Goal: Information Seeking & Learning: Learn about a topic

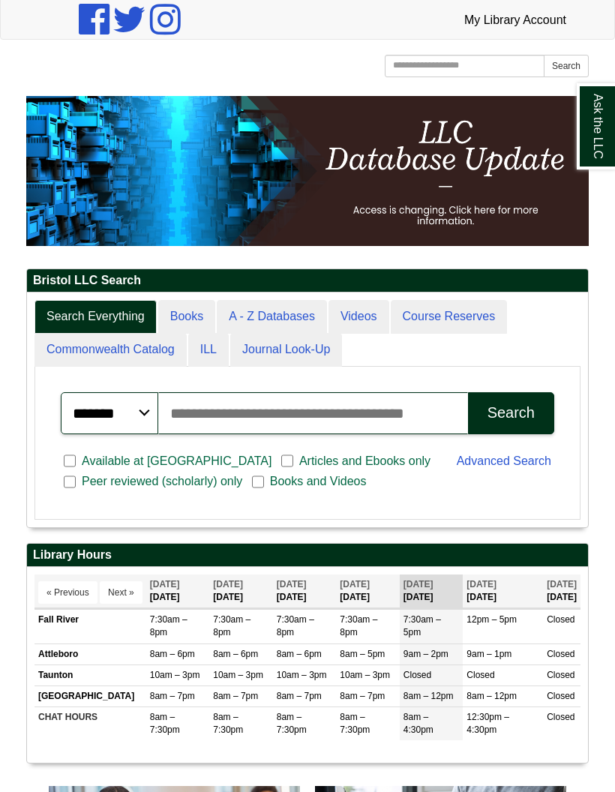
scroll to position [8, 8]
click at [356, 326] on link "Videos" at bounding box center [359, 317] width 61 height 34
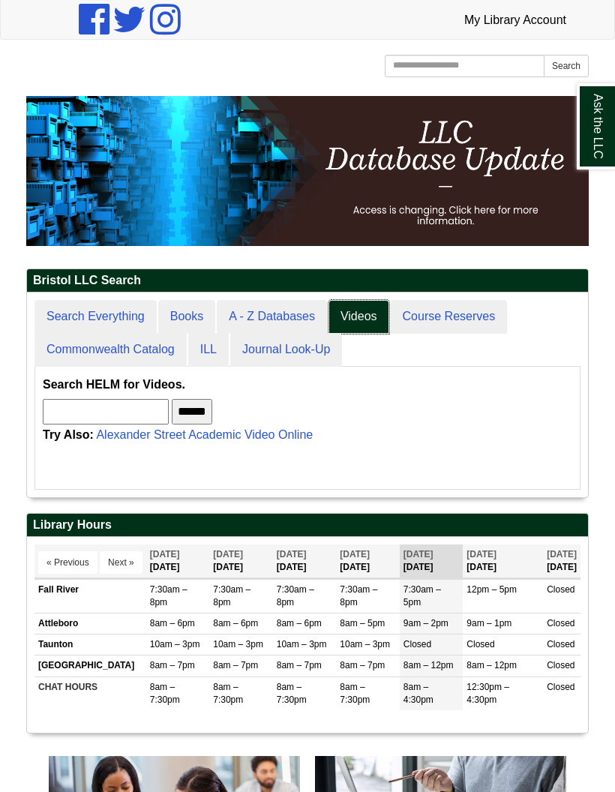
scroll to position [239, 561]
click at [183, 327] on link "Books" at bounding box center [186, 317] width 57 height 34
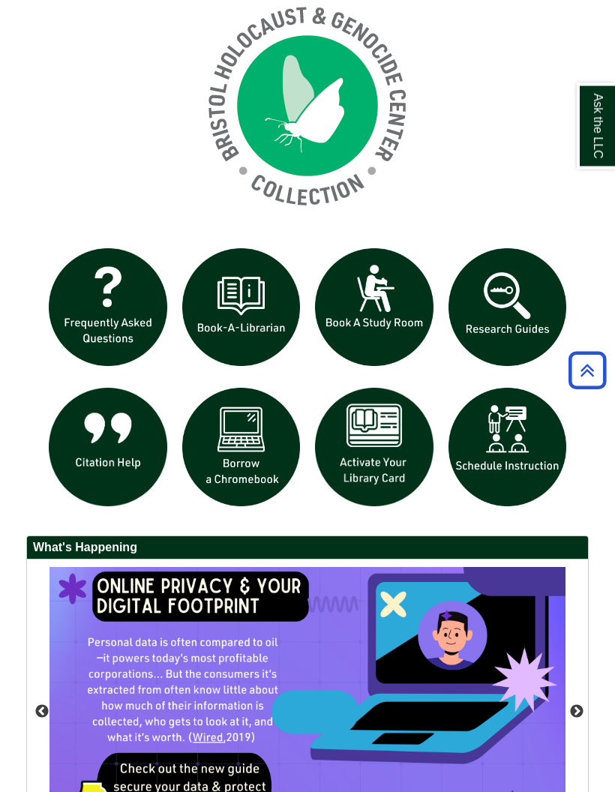
scroll to position [1125, 0]
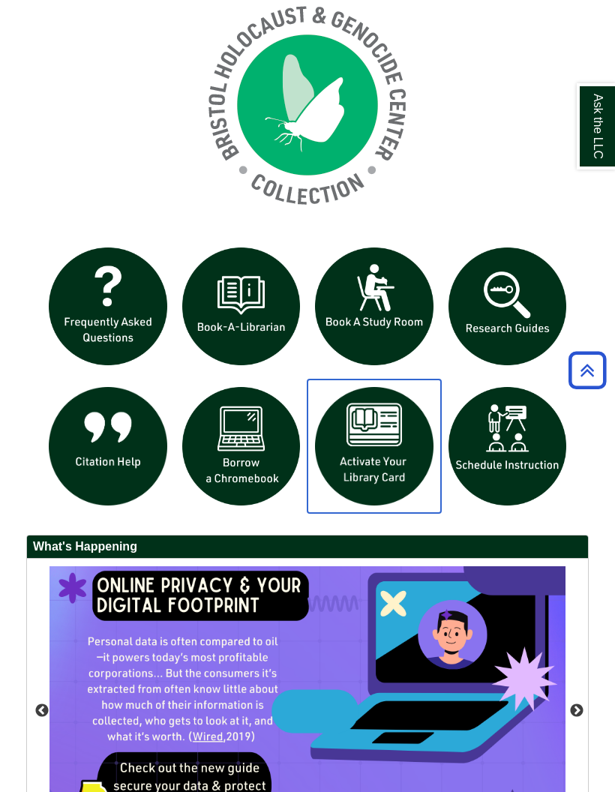
click at [358, 476] on img "slideshow" at bounding box center [375, 447] width 134 height 134
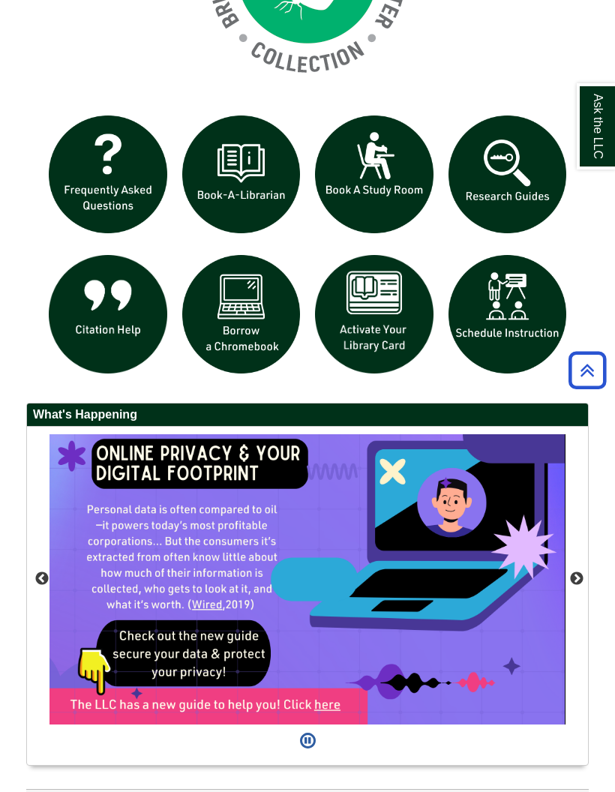
scroll to position [1317, 0]
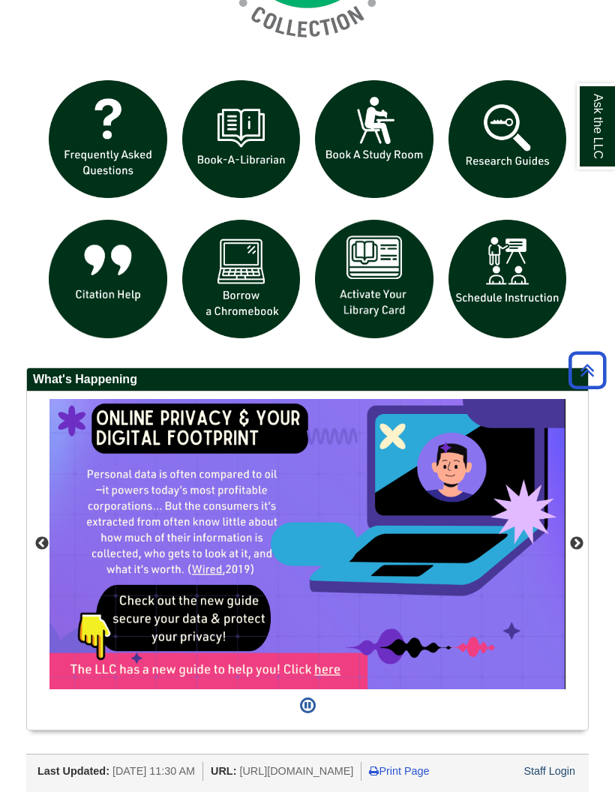
click at [573, 536] on button "Next" at bounding box center [576, 543] width 15 height 15
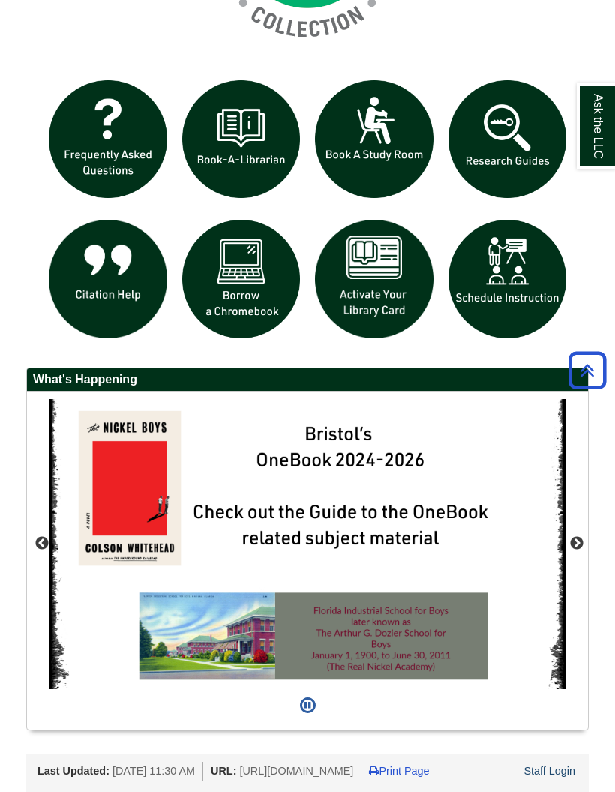
click at [571, 536] on button "Next" at bounding box center [576, 543] width 15 height 15
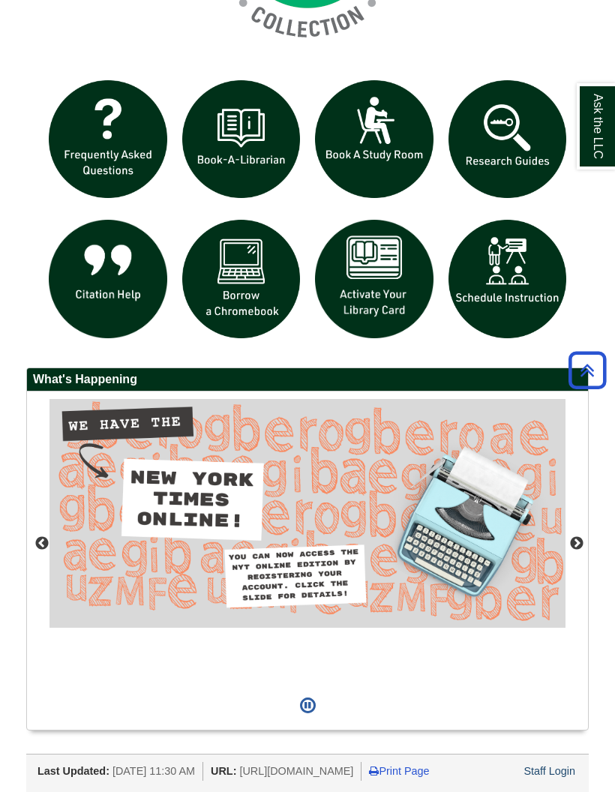
click at [575, 536] on button "Next" at bounding box center [576, 543] width 15 height 15
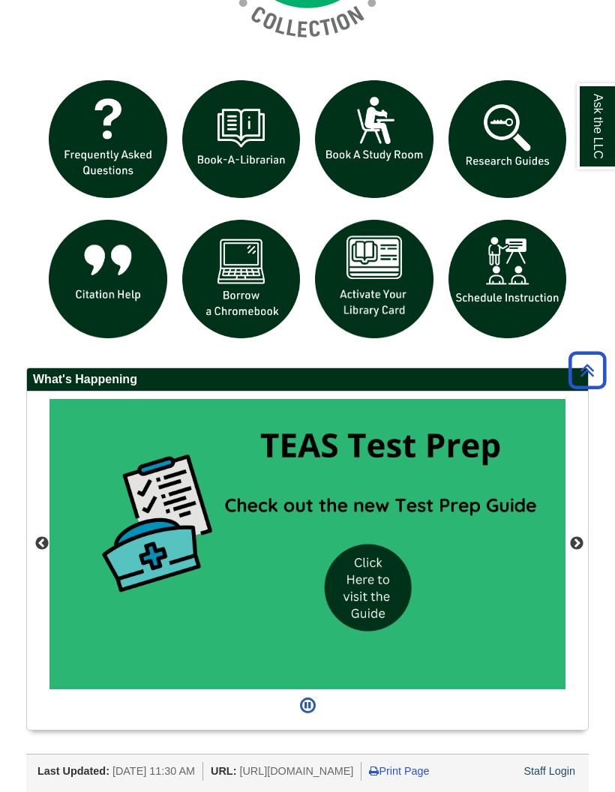
click at [365, 579] on img "slideshow" at bounding box center [308, 544] width 516 height 290
click at [571, 536] on button "Next" at bounding box center [576, 543] width 15 height 15
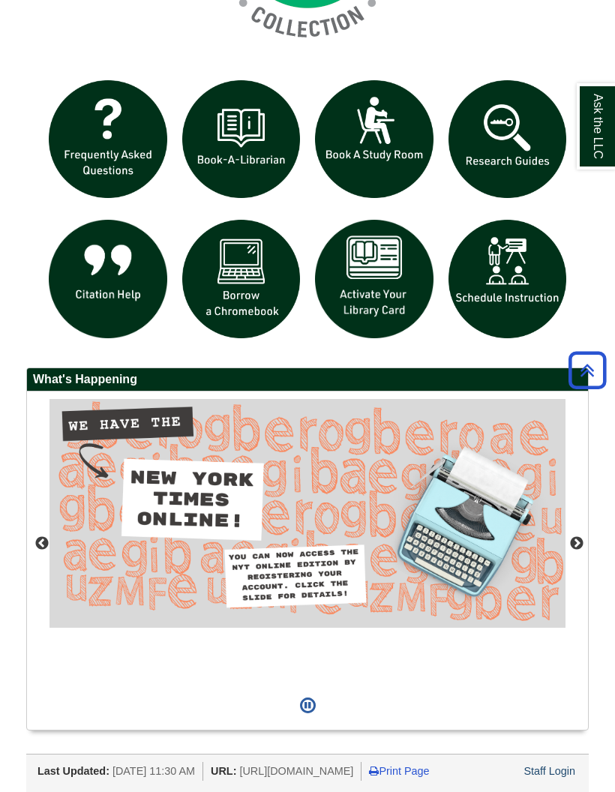
click at [578, 536] on button "Next" at bounding box center [576, 543] width 15 height 15
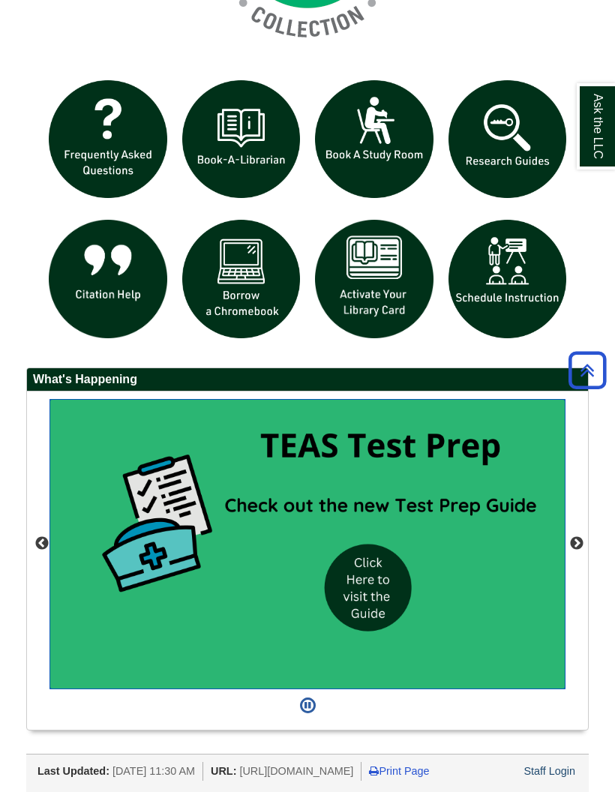
click at [563, 515] on img "slideshow" at bounding box center [308, 544] width 516 height 290
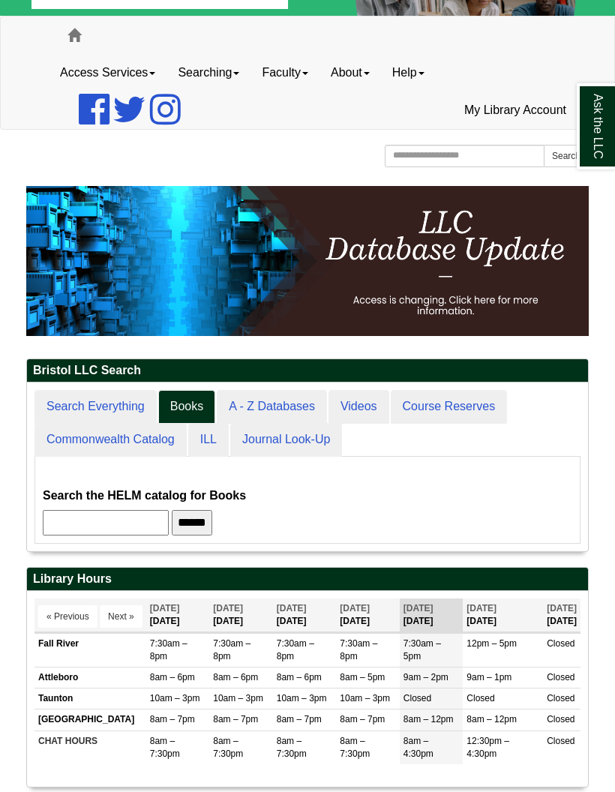
scroll to position [203, 561]
click at [359, 411] on link "Videos" at bounding box center [359, 407] width 61 height 34
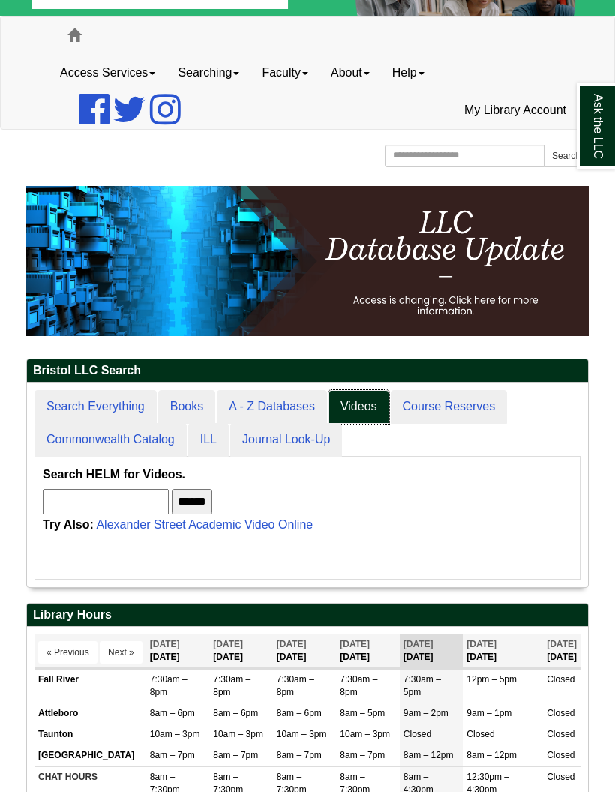
scroll to position [239, 561]
click at [363, 415] on link "Videos" at bounding box center [359, 407] width 61 height 34
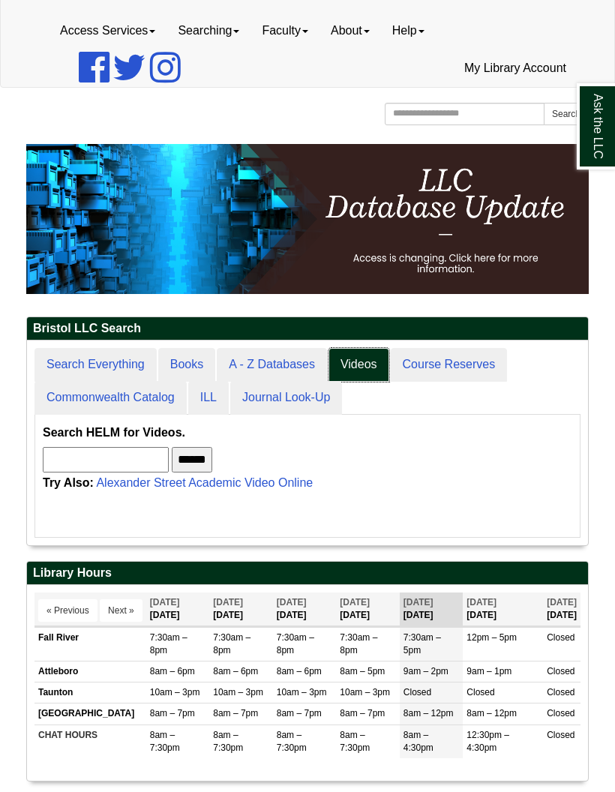
scroll to position [8, 8]
click at [273, 368] on link "A - Z Databases" at bounding box center [272, 365] width 110 height 34
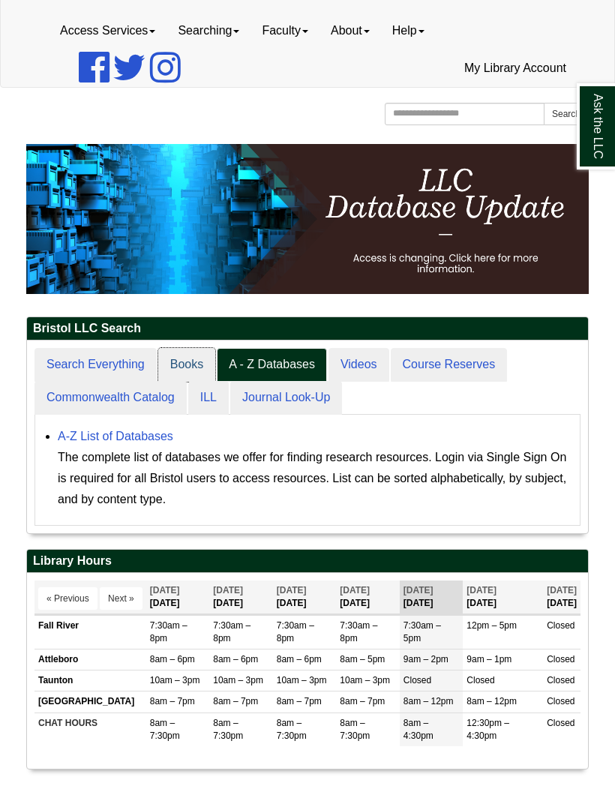
click at [170, 349] on link "Books" at bounding box center [186, 365] width 57 height 34
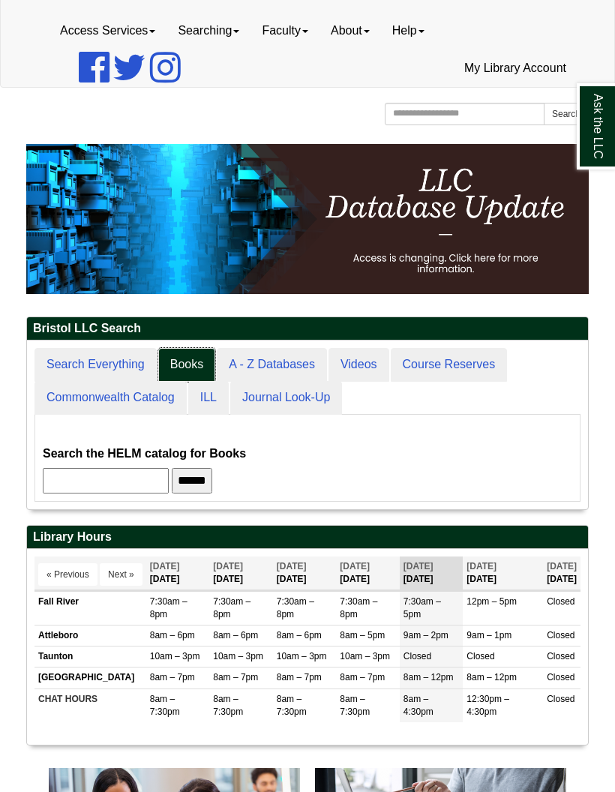
scroll to position [8, 8]
click at [323, 407] on link "Journal Look-Up" at bounding box center [286, 398] width 112 height 34
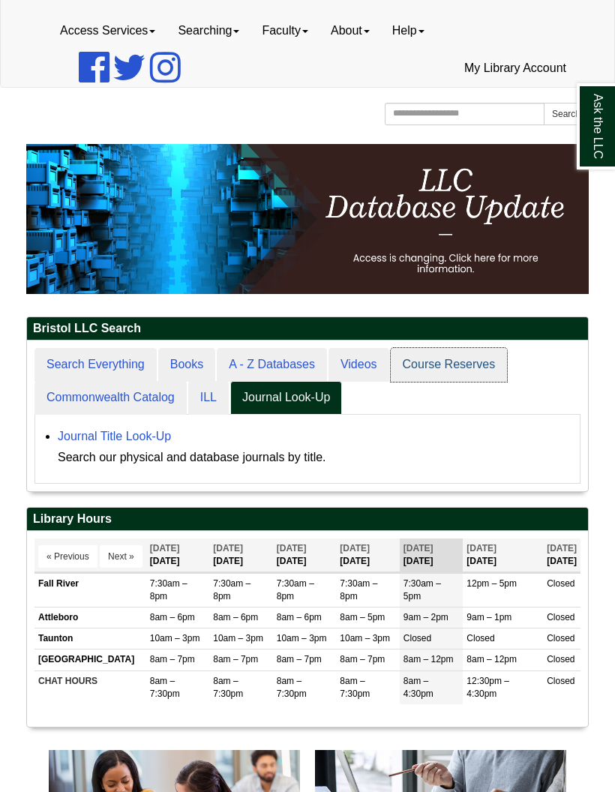
click at [481, 366] on link "Course Reserves" at bounding box center [449, 365] width 117 height 34
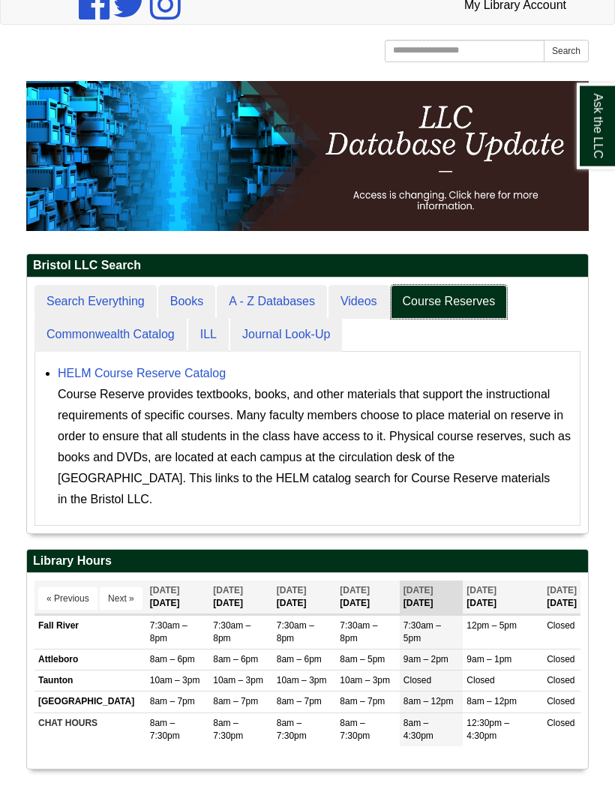
scroll to position [158, 0]
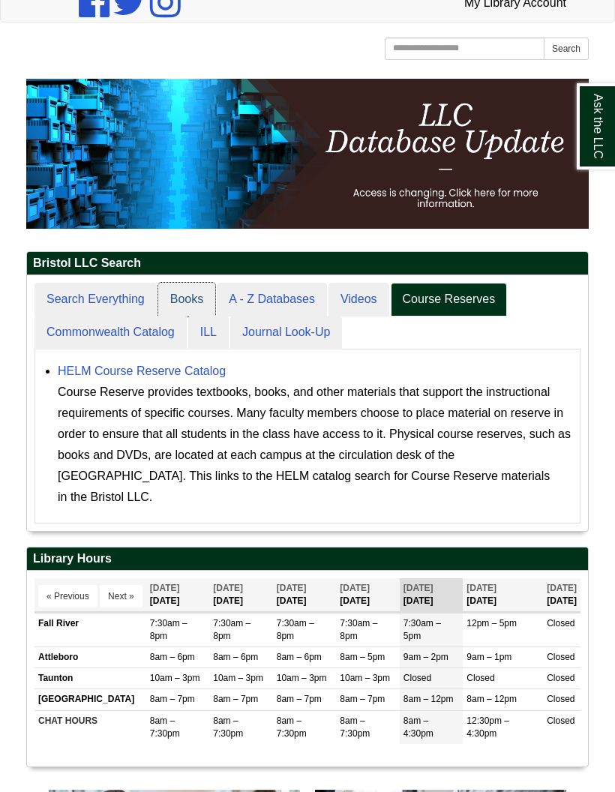
click at [195, 305] on link "Books" at bounding box center [186, 300] width 57 height 34
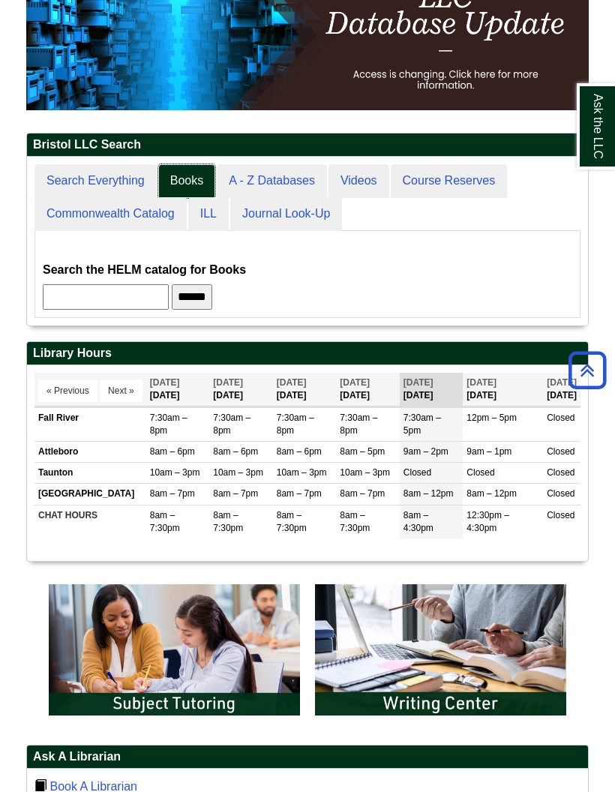
scroll to position [172, 561]
click at [212, 218] on link "ILL" at bounding box center [208, 214] width 41 height 34
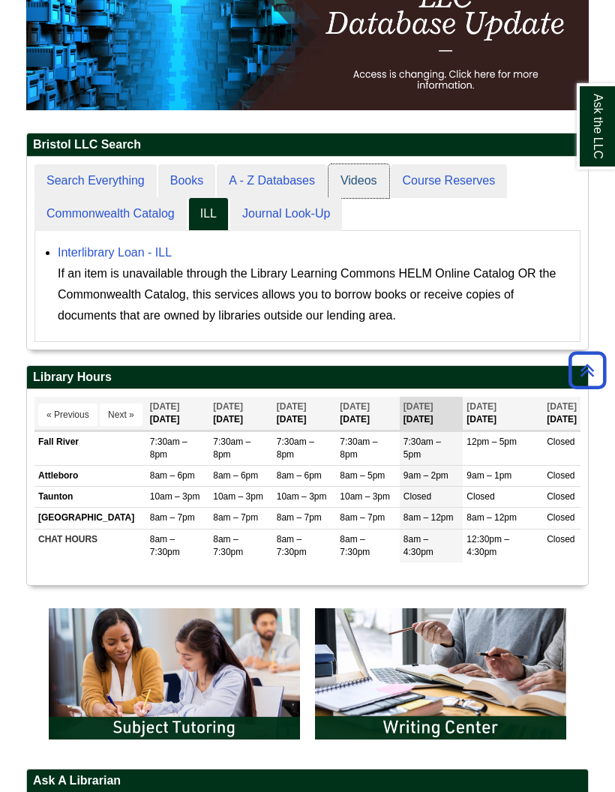
click at [362, 185] on link "Videos" at bounding box center [359, 181] width 61 height 34
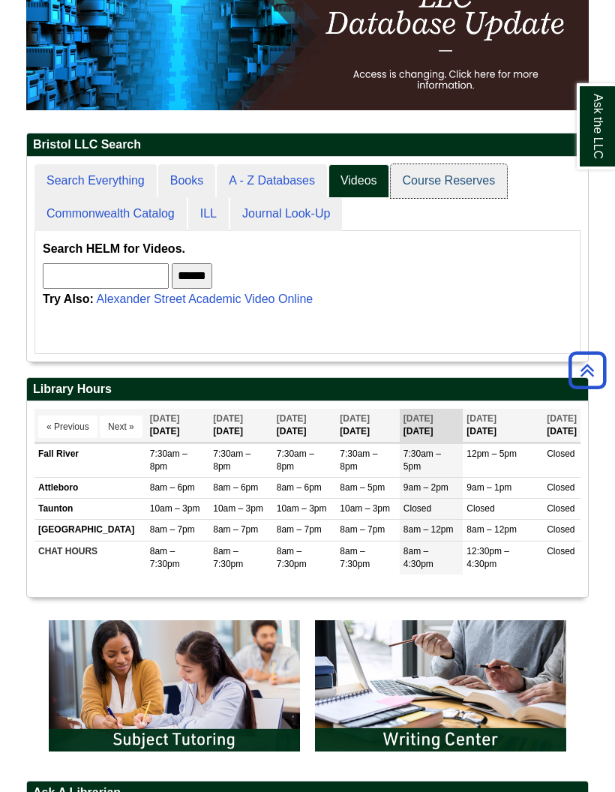
click at [456, 187] on link "Course Reserves" at bounding box center [449, 181] width 117 height 34
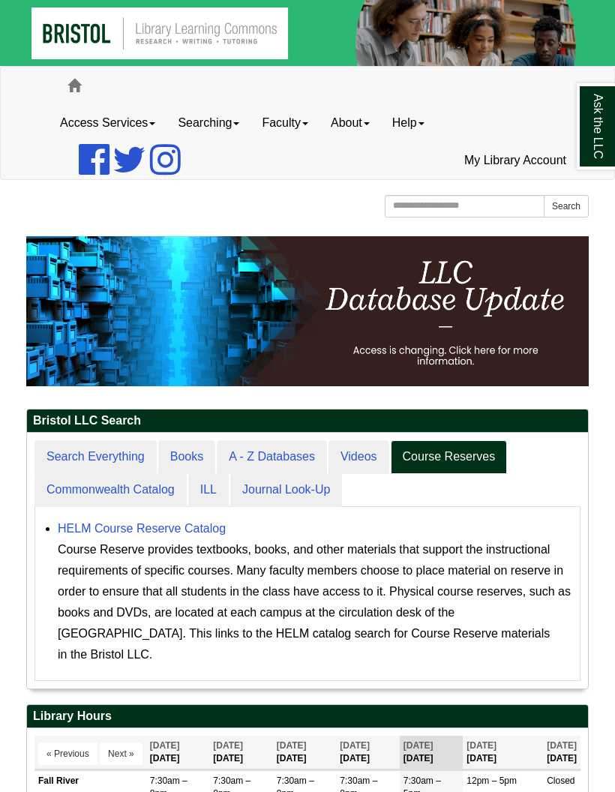
click at [131, 123] on link "Access Services" at bounding box center [108, 123] width 118 height 38
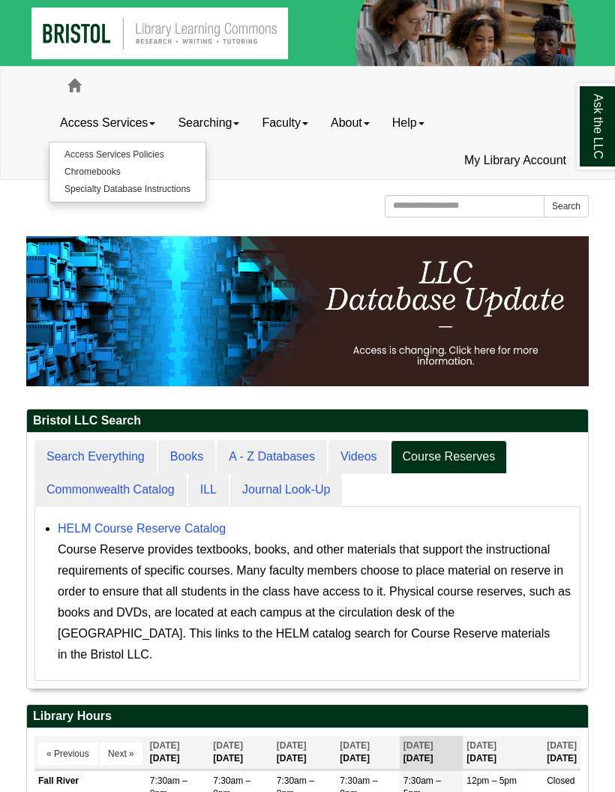
click at [216, 122] on link "Searching" at bounding box center [209, 123] width 84 height 38
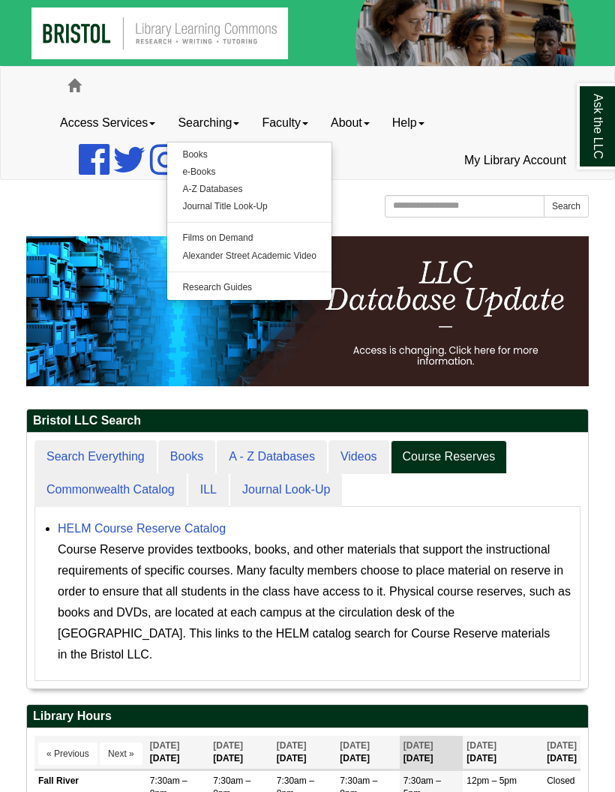
click at [290, 133] on link "Faculty" at bounding box center [285, 123] width 69 height 38
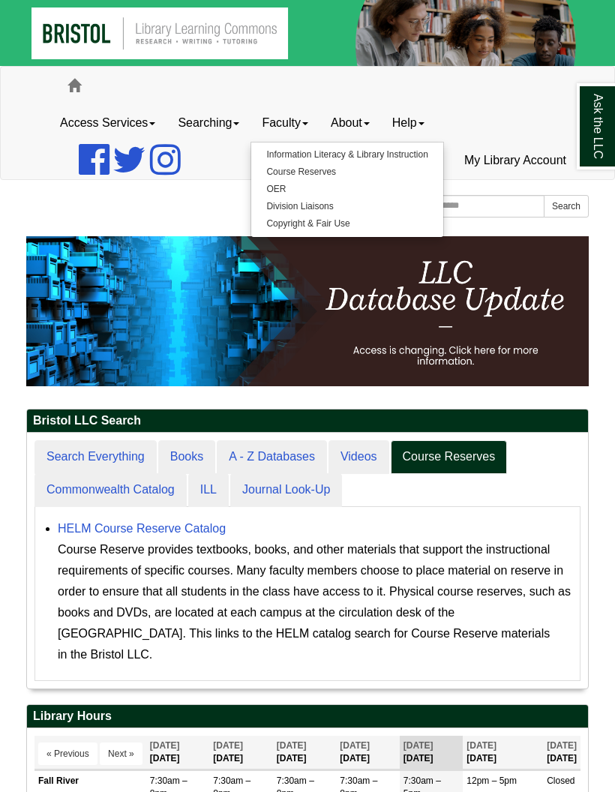
click at [287, 190] on link "OER" at bounding box center [346, 189] width 191 height 17
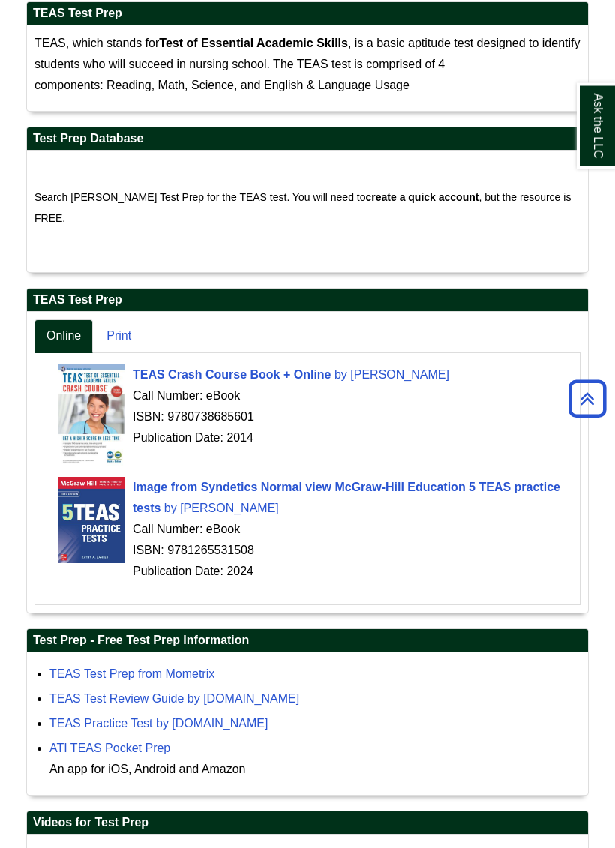
scroll to position [301, 0]
click at [474, 481] on span "Image from Syndetics Normal view McGraw-Hill Education 5 TEAS practice tests" at bounding box center [347, 498] width 428 height 34
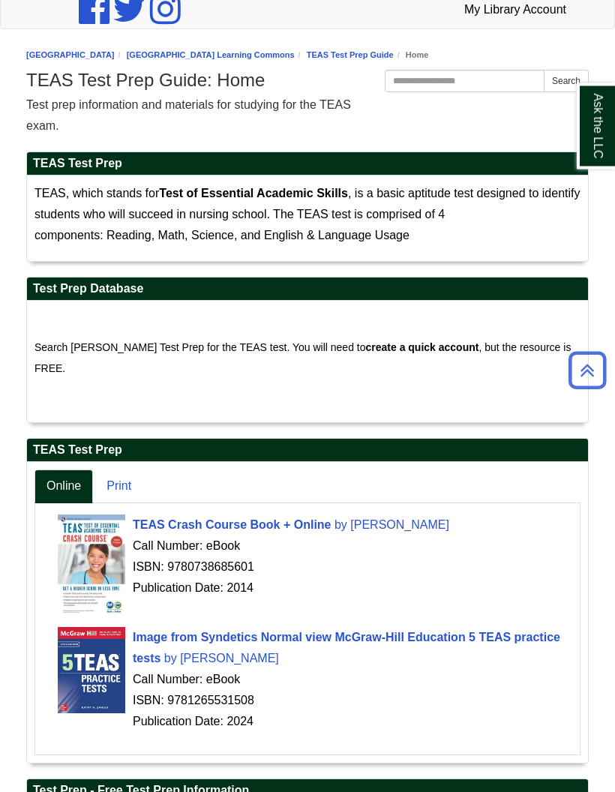
scroll to position [0, 0]
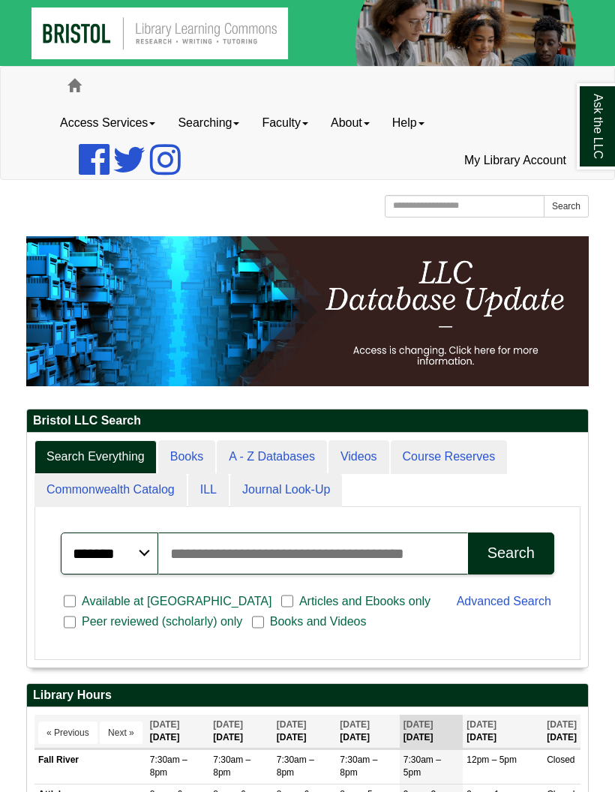
click at [364, 128] on link "About" at bounding box center [351, 123] width 62 height 38
click at [426, 123] on link "Help" at bounding box center [408, 123] width 55 height 38
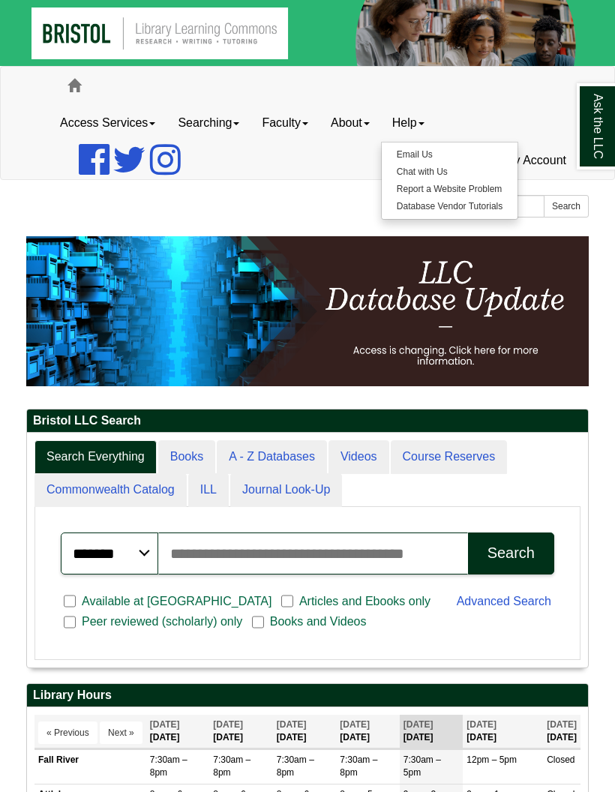
click at [371, 131] on link "About" at bounding box center [351, 123] width 62 height 38
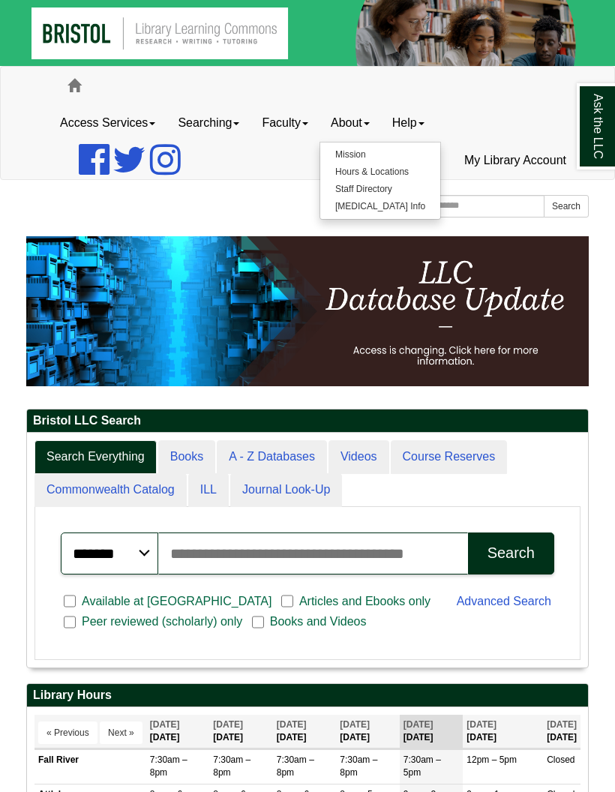
click at [296, 124] on link "Faculty" at bounding box center [285, 123] width 69 height 38
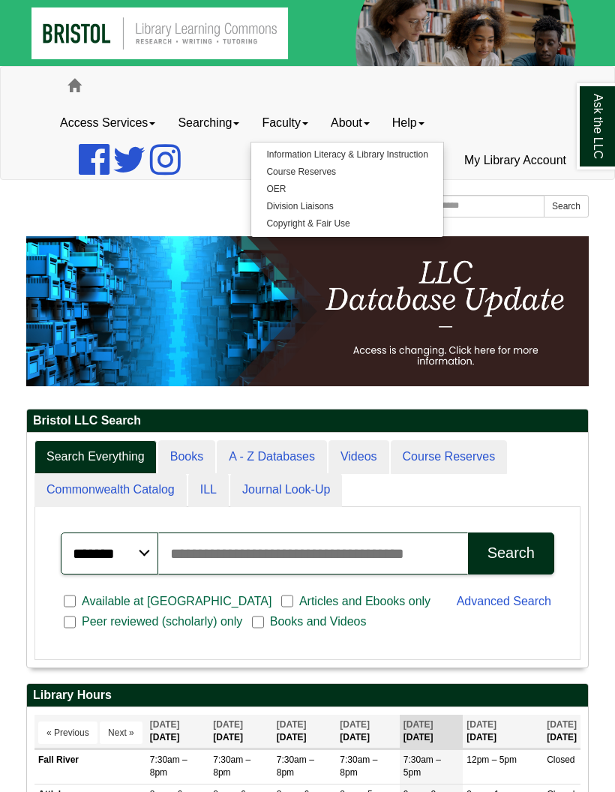
click at [227, 124] on link "Searching" at bounding box center [209, 123] width 84 height 38
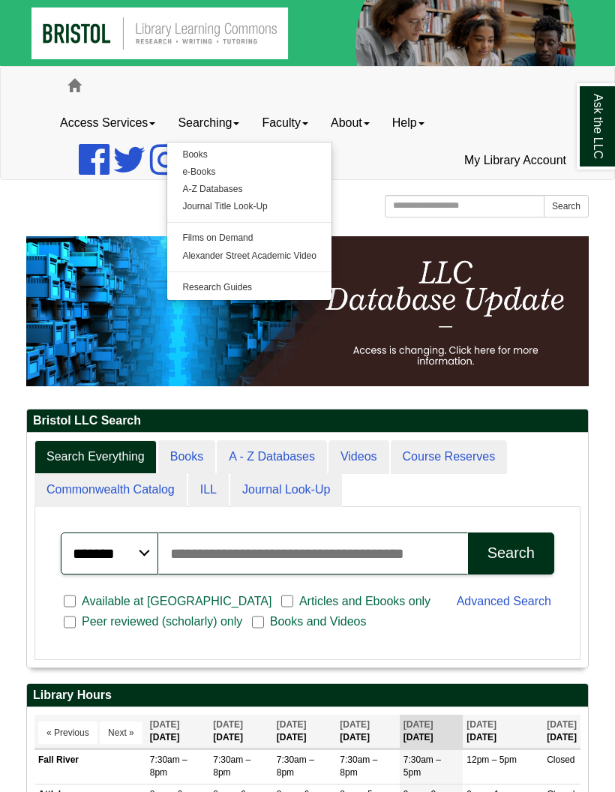
click at [236, 240] on link "Films on Demand" at bounding box center [249, 238] width 164 height 17
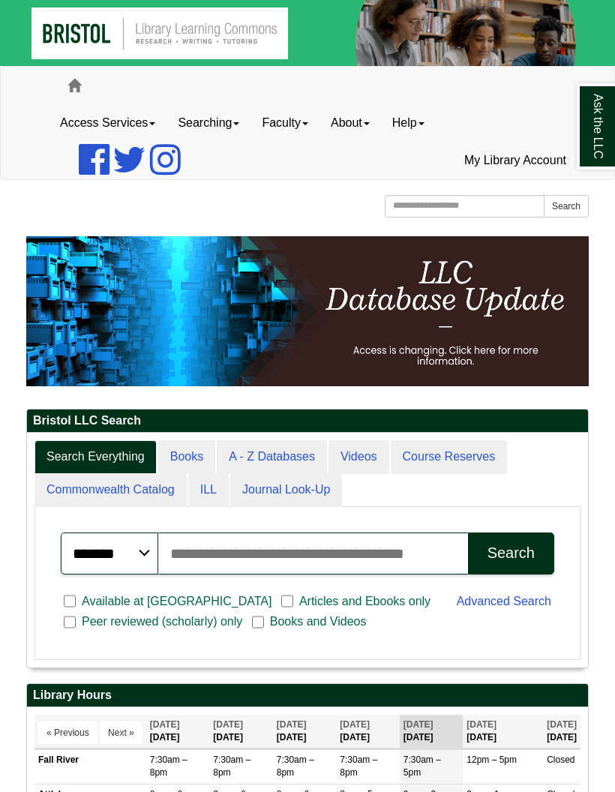
click at [217, 130] on link "Searching" at bounding box center [209, 123] width 84 height 38
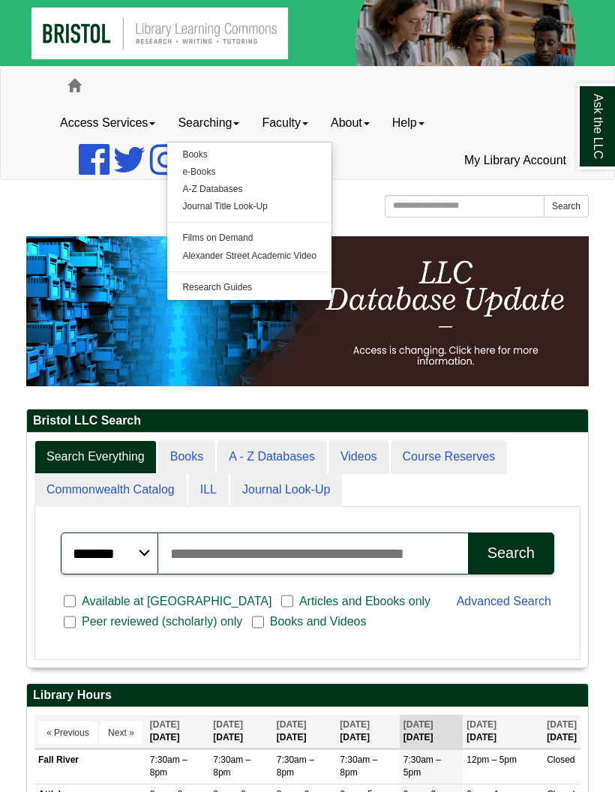
click at [245, 286] on link "Research Guides" at bounding box center [249, 287] width 164 height 17
